Goal: Task Accomplishment & Management: Manage account settings

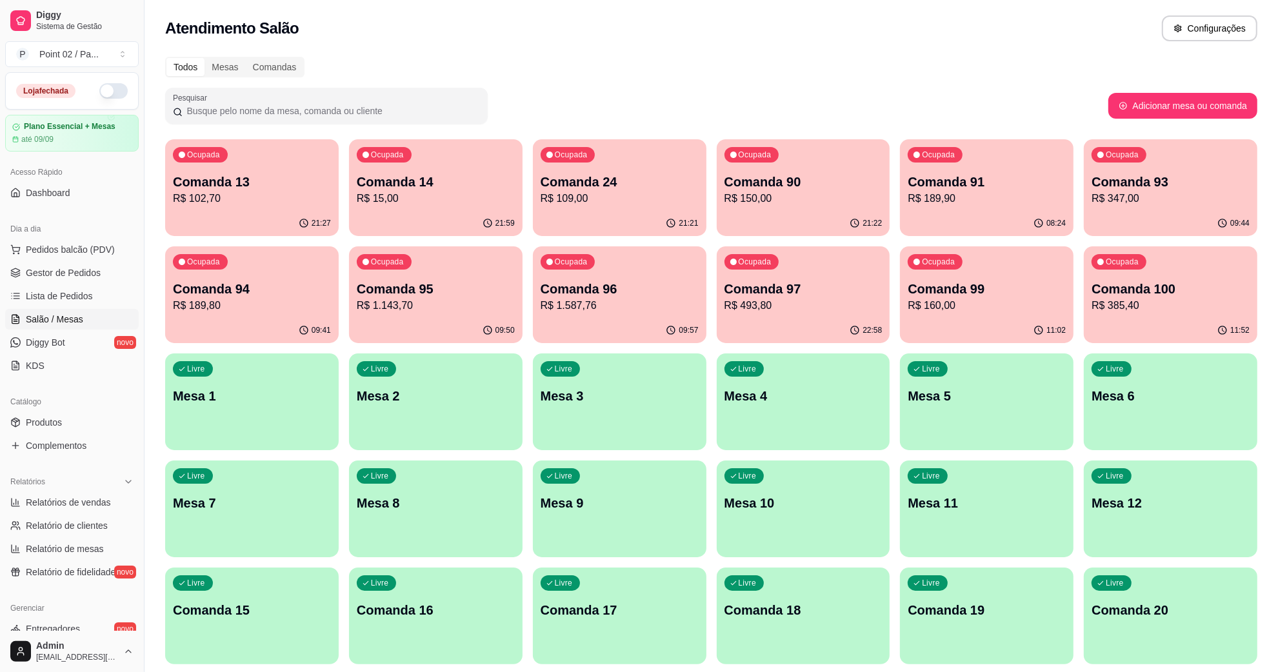
click at [108, 95] on button "button" at bounding box center [113, 90] width 28 height 15
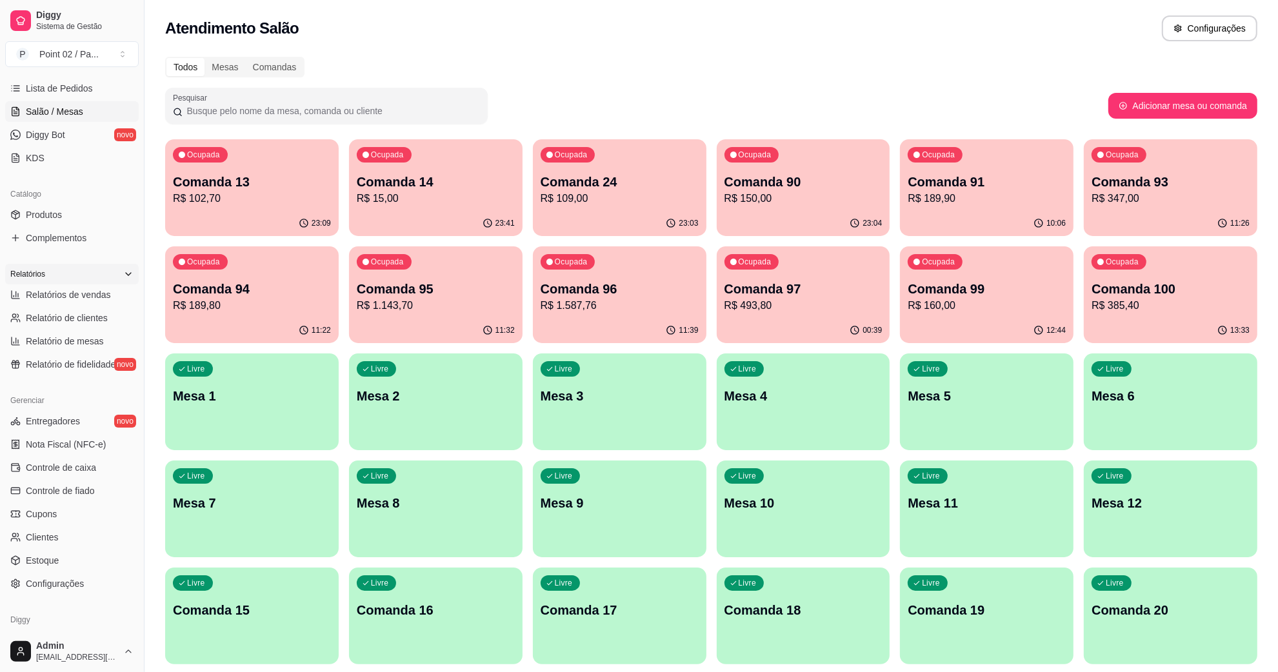
scroll to position [255, 0]
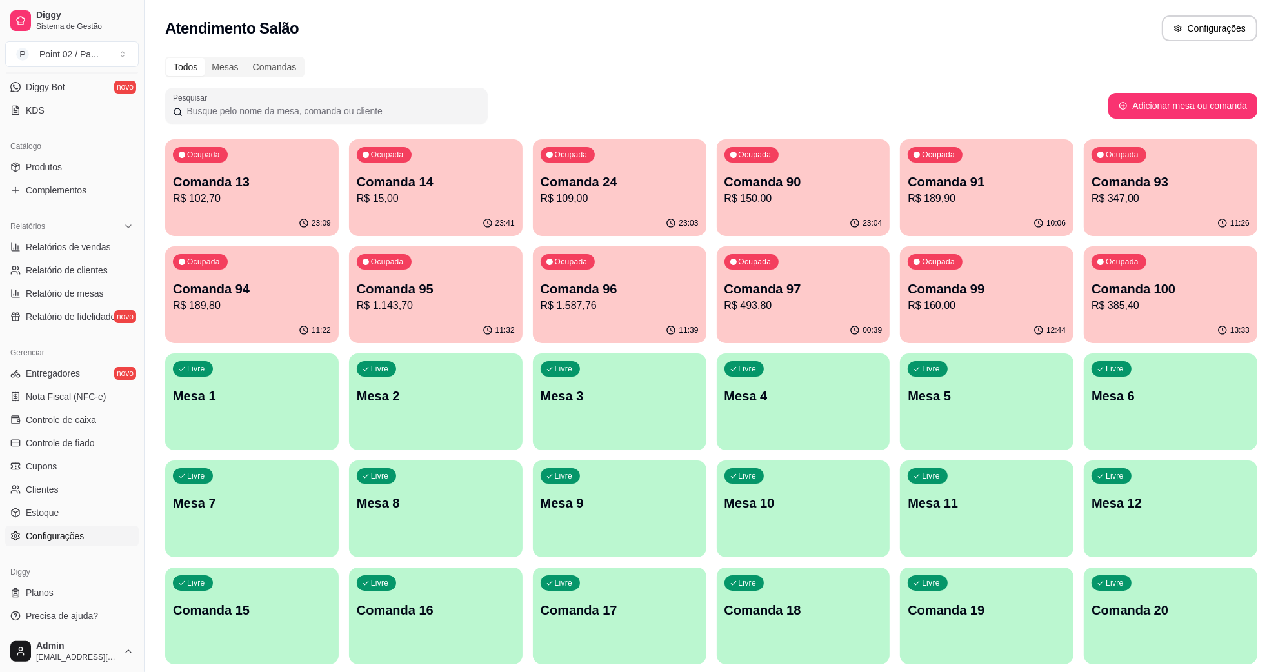
click at [68, 532] on span "Configurações" at bounding box center [55, 536] width 58 height 13
click at [66, 530] on span "Configurações" at bounding box center [55, 536] width 58 height 13
click at [70, 533] on span "Configurações" at bounding box center [55, 536] width 58 height 13
click at [45, 536] on span "Configurações" at bounding box center [55, 536] width 58 height 13
click at [45, 535] on span "Configurações" at bounding box center [55, 536] width 58 height 13
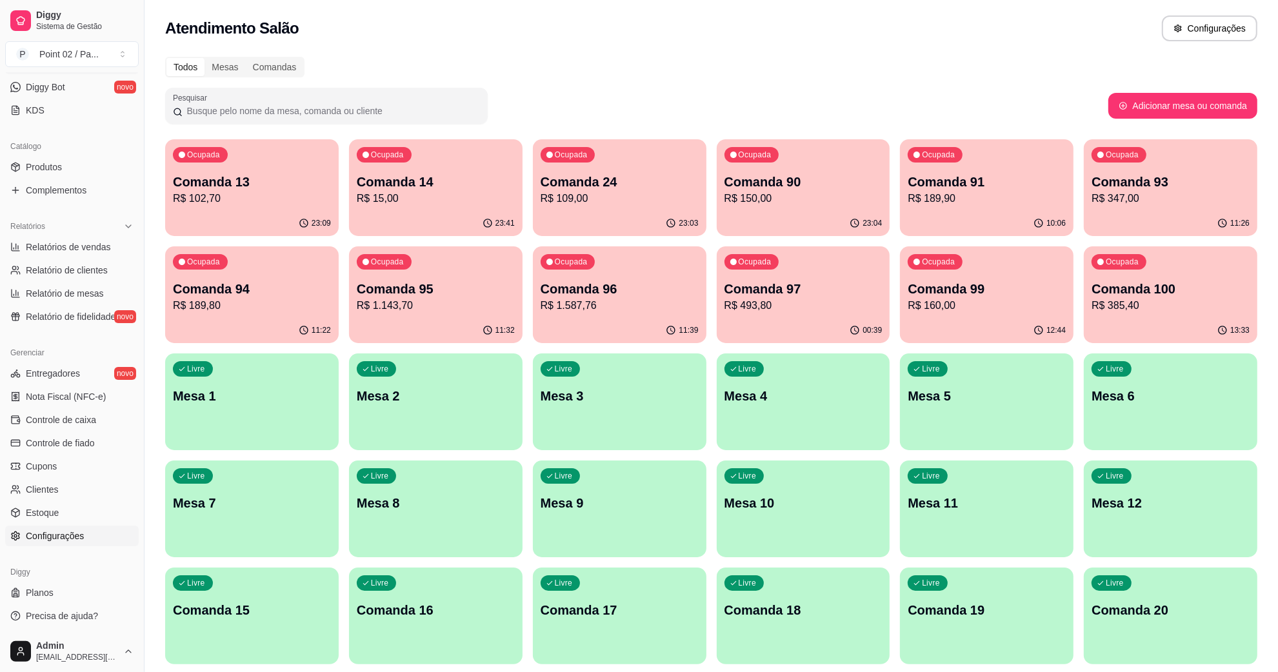
click at [45, 534] on span "Configurações" at bounding box center [55, 536] width 58 height 13
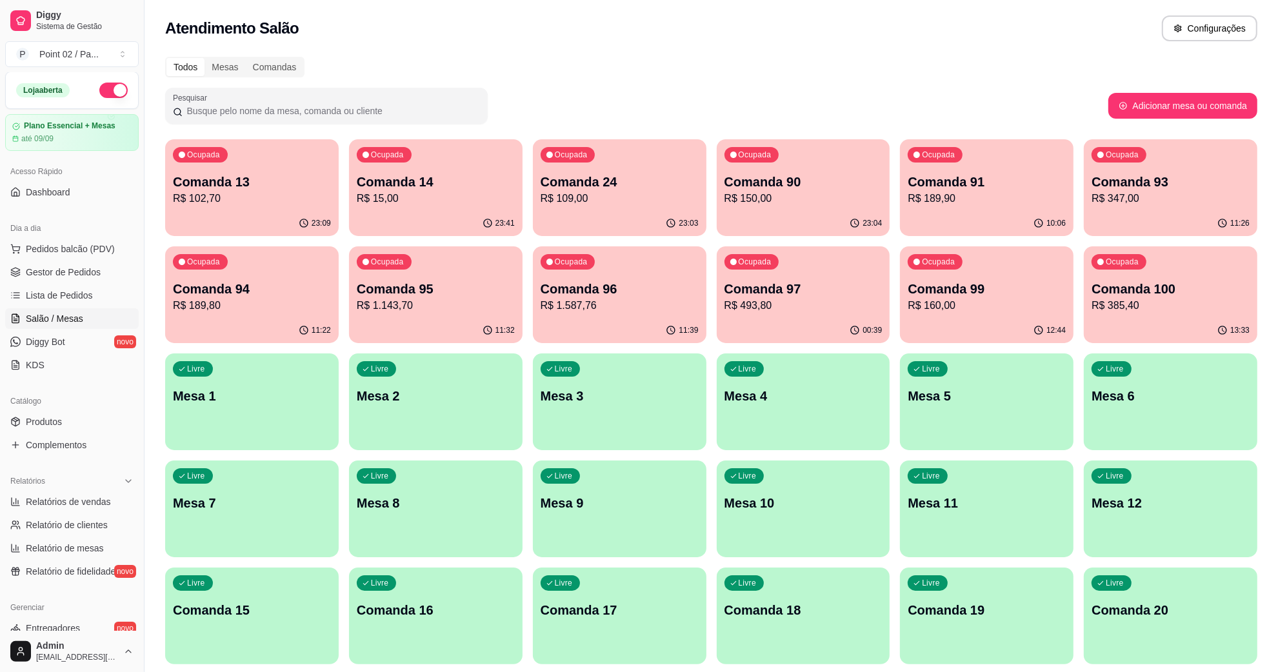
scroll to position [0, 0]
click at [79, 195] on link "Dashboard" at bounding box center [72, 193] width 134 height 21
